Goal: Task Accomplishment & Management: Manage account settings

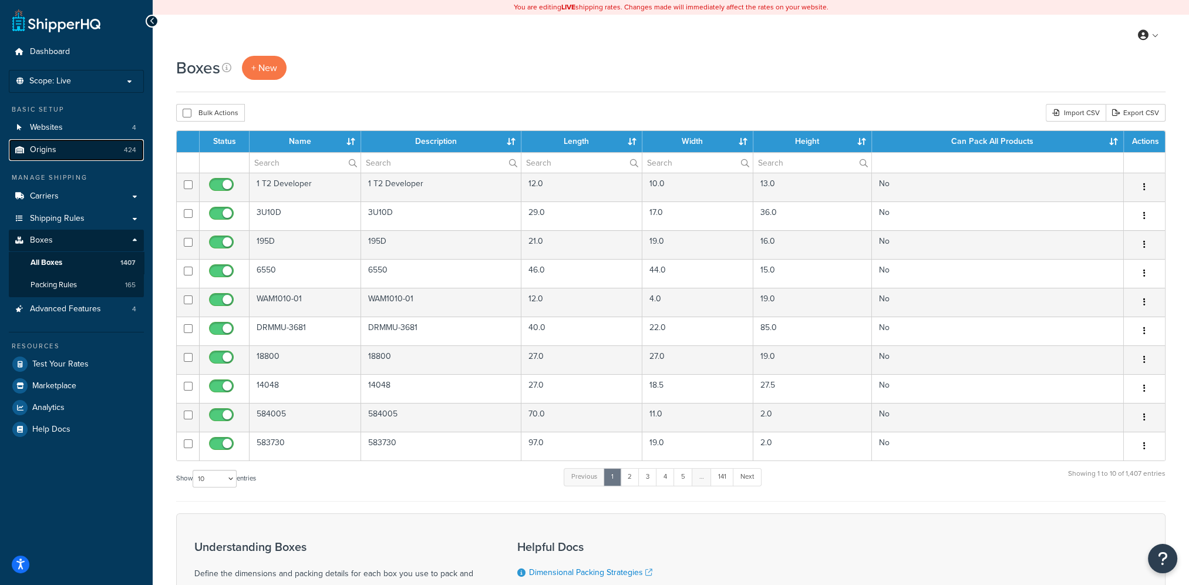
click at [54, 152] on span "Origins" at bounding box center [43, 150] width 26 height 10
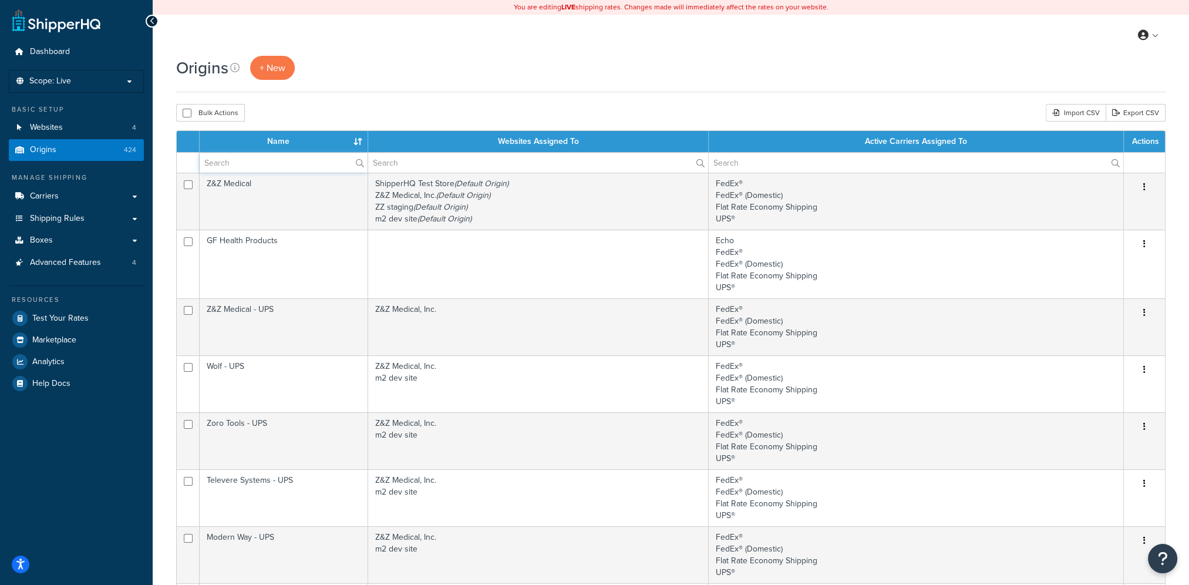
click at [278, 161] on input "text" at bounding box center [284, 163] width 168 height 20
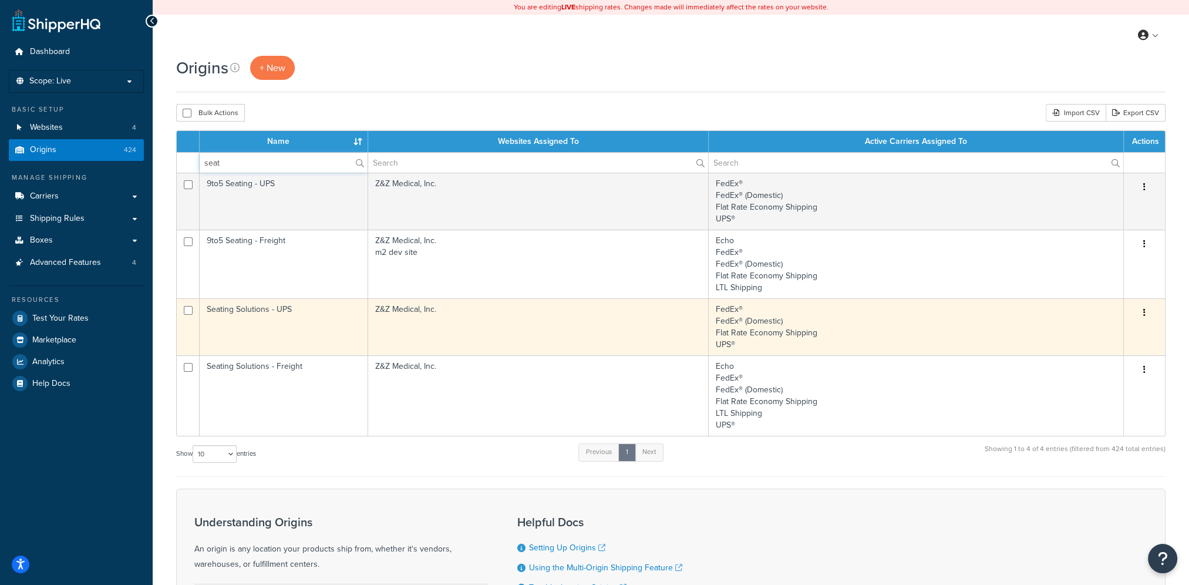
type input "seat"
click at [1143, 310] on button "button" at bounding box center [1144, 313] width 16 height 19
click at [1093, 336] on link "Edit" at bounding box center [1105, 335] width 93 height 24
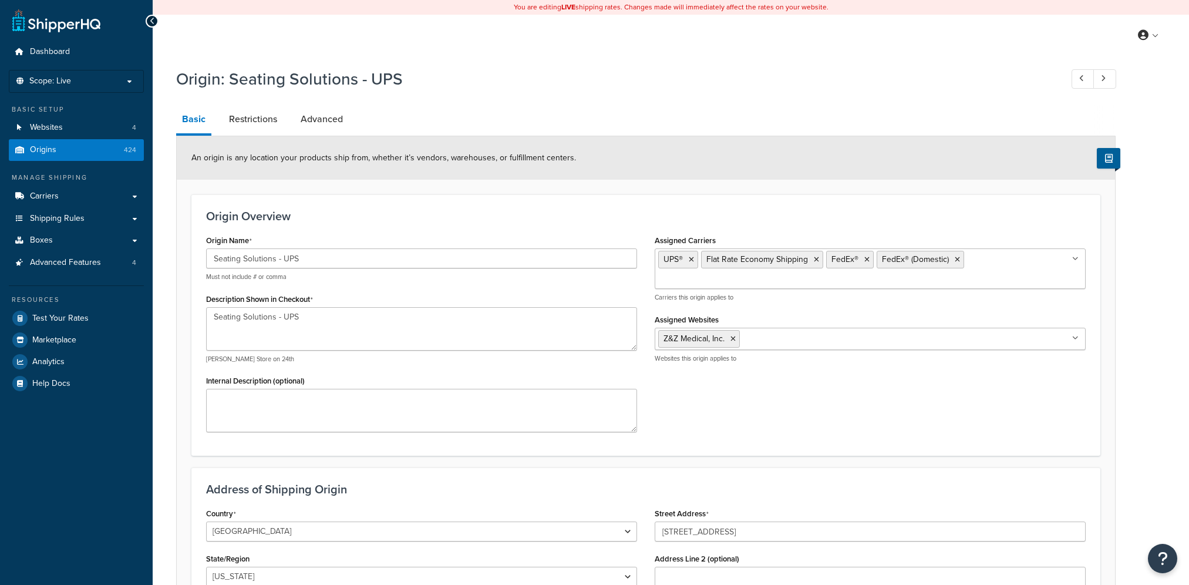
select select "42"
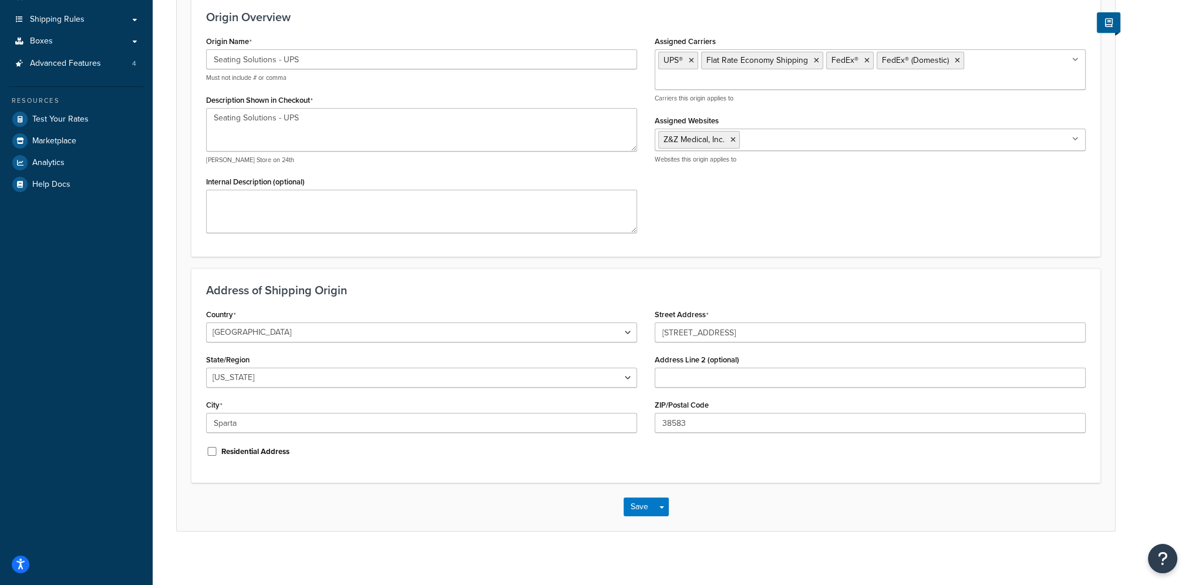
scroll to position [203, 0]
